Goal: Task Accomplishment & Management: Manage account settings

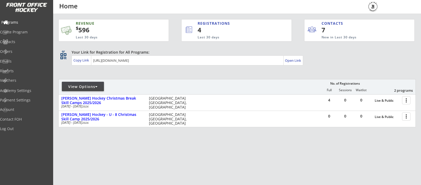
click at [21, 21] on div "Programs" at bounding box center [24, 23] width 47 height 4
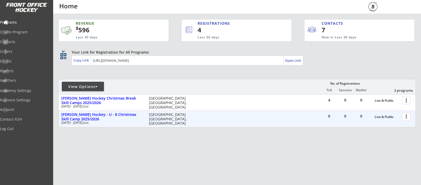
click at [407, 118] on div at bounding box center [406, 116] width 9 height 9
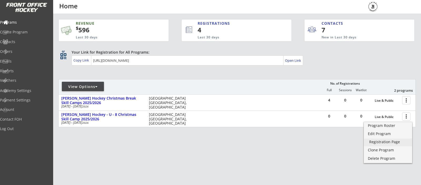
click at [389, 141] on div "Registration Page" at bounding box center [388, 142] width 38 height 4
click at [32, 90] on div "Academy Settings" at bounding box center [24, 91] width 47 height 4
select select ""CAD""
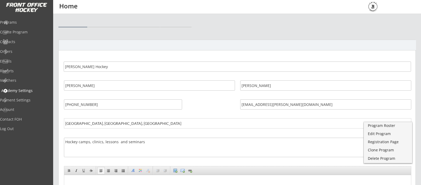
select select ""CAD""
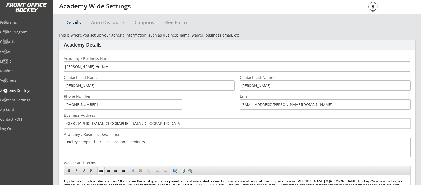
scroll to position [0, 0]
click at [183, 25] on div "Reg Form" at bounding box center [175, 22] width 31 height 5
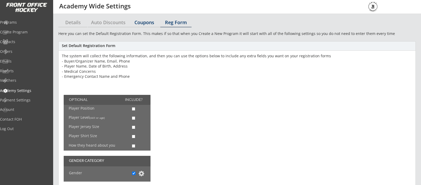
click at [134, 22] on div "Coupons" at bounding box center [144, 22] width 31 height 5
select select ""Showing all by date made""
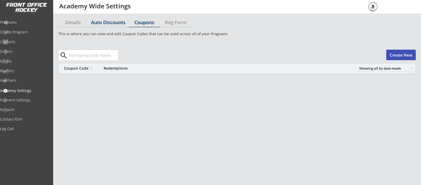
click at [109, 24] on div "Auto Discounts" at bounding box center [108, 22] width 41 height 5
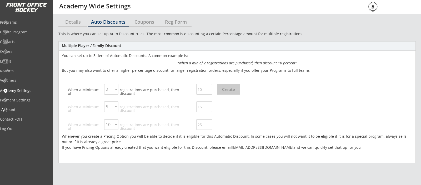
scroll to position [1, 1]
click at [24, 109] on div "Account" at bounding box center [24, 110] width 47 height 4
select select ""Yes""
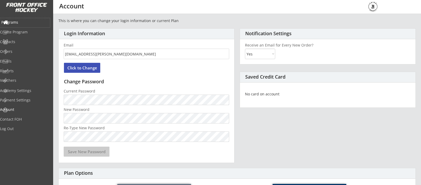
click at [24, 23] on div "Programs" at bounding box center [24, 23] width 47 height 4
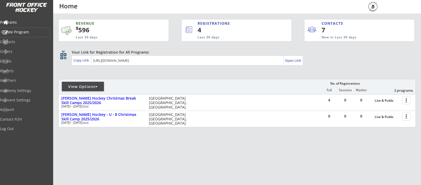
click at [23, 30] on div "Create Program" at bounding box center [24, 32] width 47 height 4
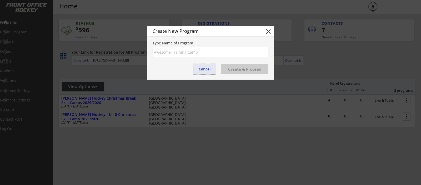
drag, startPoint x: 206, startPoint y: 68, endPoint x: 141, endPoint y: 62, distance: 65.8
click at [206, 68] on button "Cancel" at bounding box center [204, 69] width 22 height 11
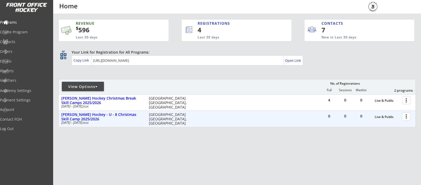
click at [405, 119] on div at bounding box center [406, 116] width 9 height 9
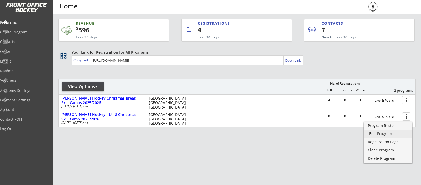
click at [378, 134] on div "Edit Program" at bounding box center [388, 134] width 38 height 4
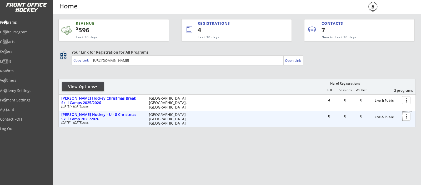
drag, startPoint x: 406, startPoint y: 117, endPoint x: 401, endPoint y: 120, distance: 6.0
click at [405, 117] on div at bounding box center [406, 116] width 9 height 9
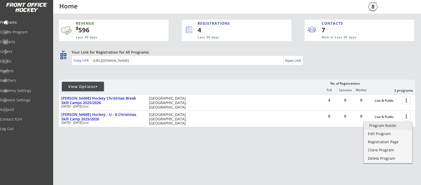
click at [392, 126] on div "Program Roster" at bounding box center [388, 126] width 38 height 4
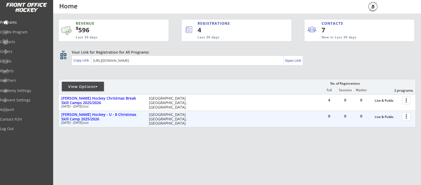
scroll to position [0, 0]
click at [405, 117] on div at bounding box center [406, 116] width 9 height 9
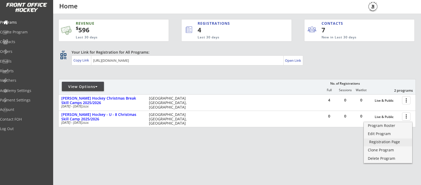
click at [386, 142] on div "Registration Page" at bounding box center [388, 142] width 38 height 4
click at [381, 135] on div "Edit Program" at bounding box center [388, 134] width 38 height 4
